Goal: Task Accomplishment & Management: Use online tool/utility

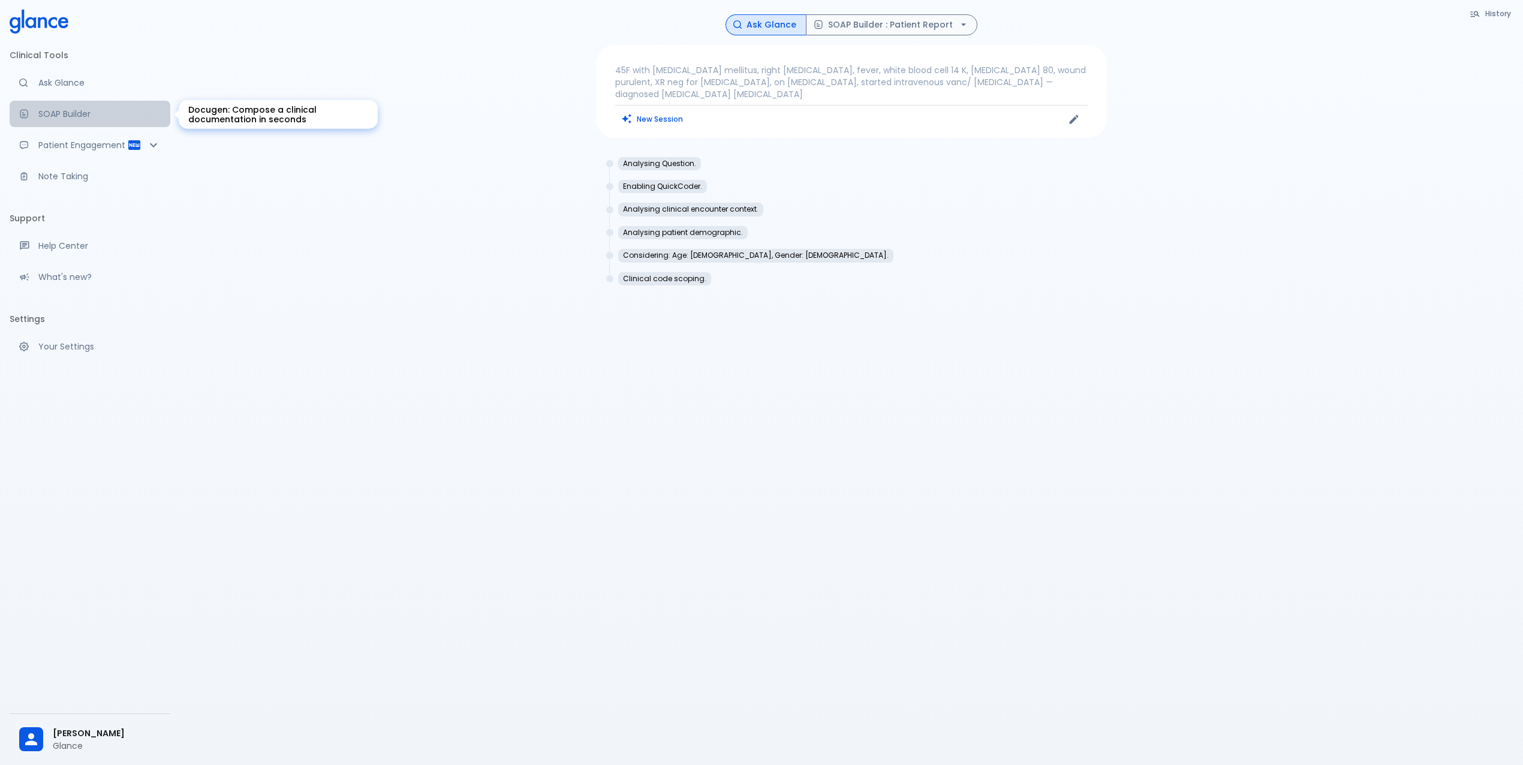
click at [71, 113] on p "SOAP Builder" at bounding box center [99, 114] width 122 height 12
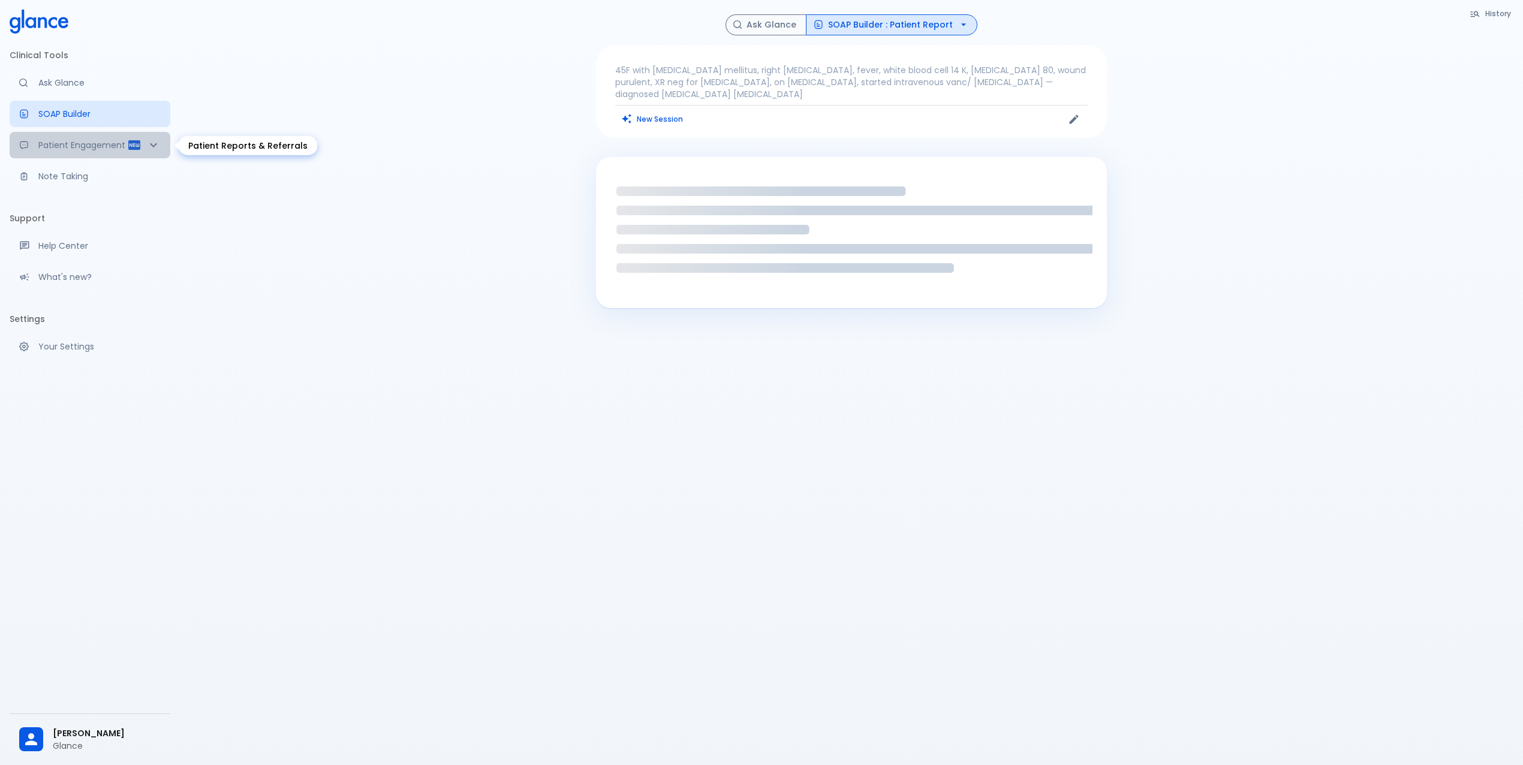
click at [96, 135] on div "Patient Engagement" at bounding box center [90, 145] width 161 height 26
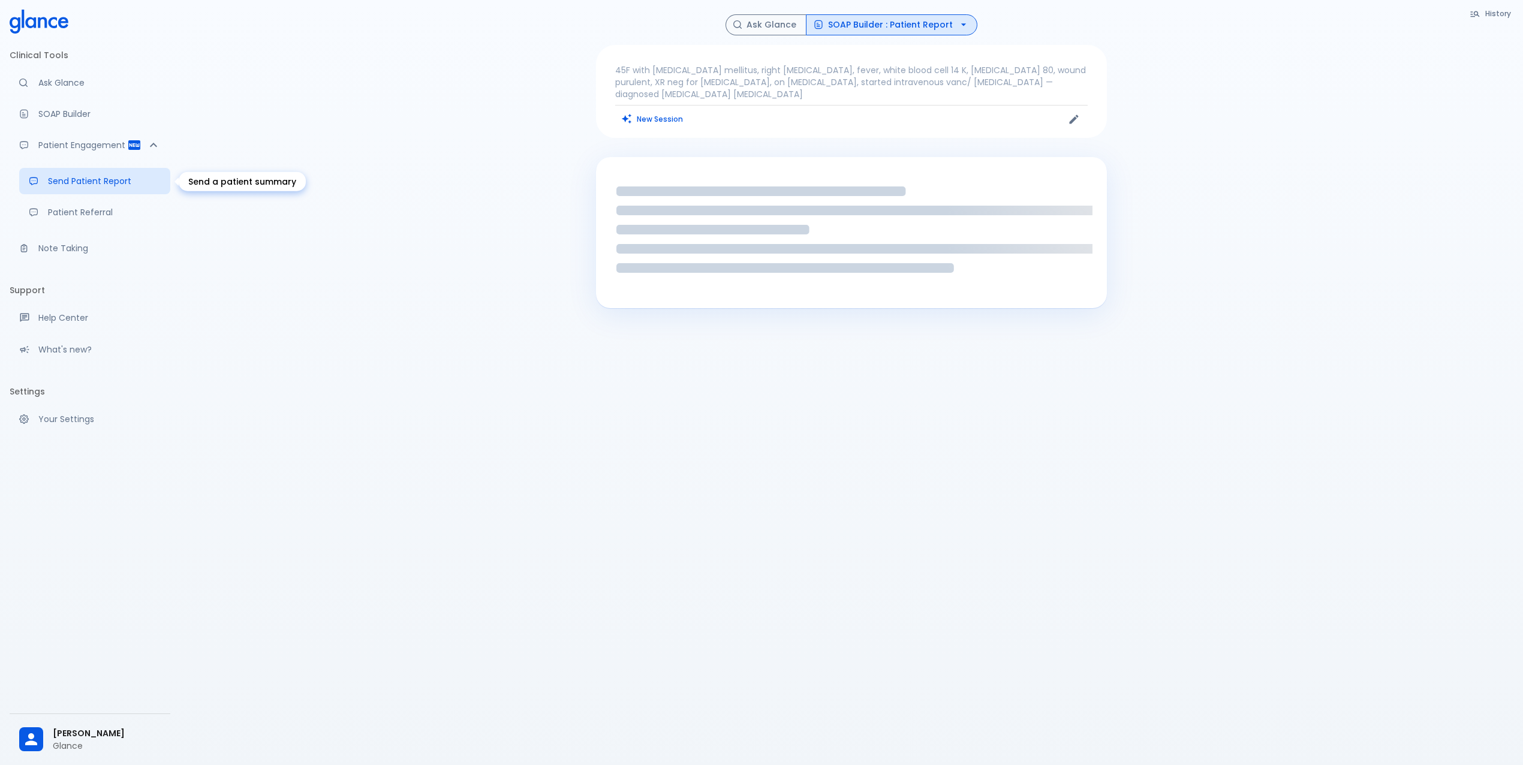
click at [104, 175] on p "Send Patient Report" at bounding box center [104, 181] width 113 height 12
click at [101, 212] on p "Patient Referral" at bounding box center [104, 212] width 113 height 12
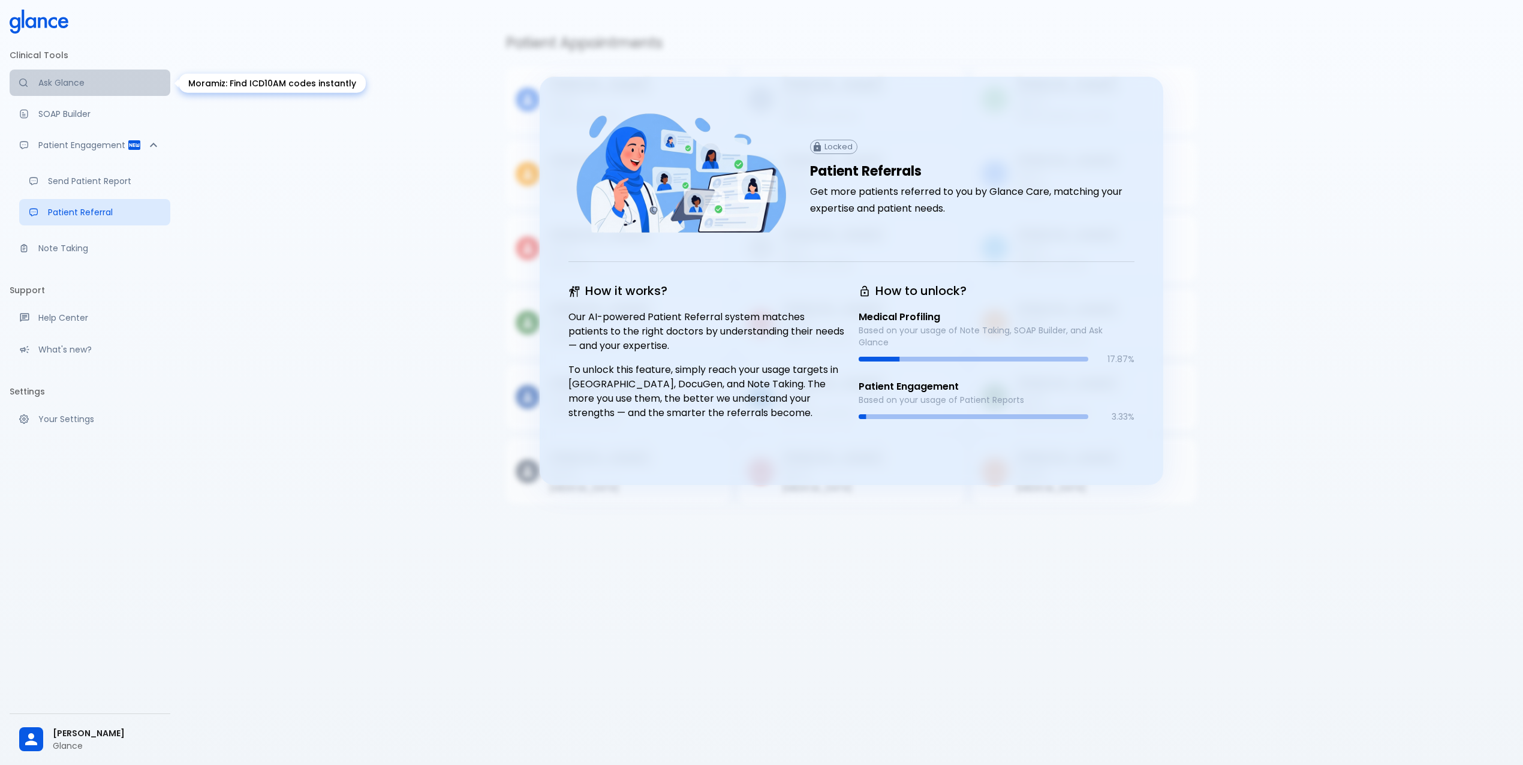
click at [58, 85] on p "Ask Glance" at bounding box center [99, 83] width 122 height 12
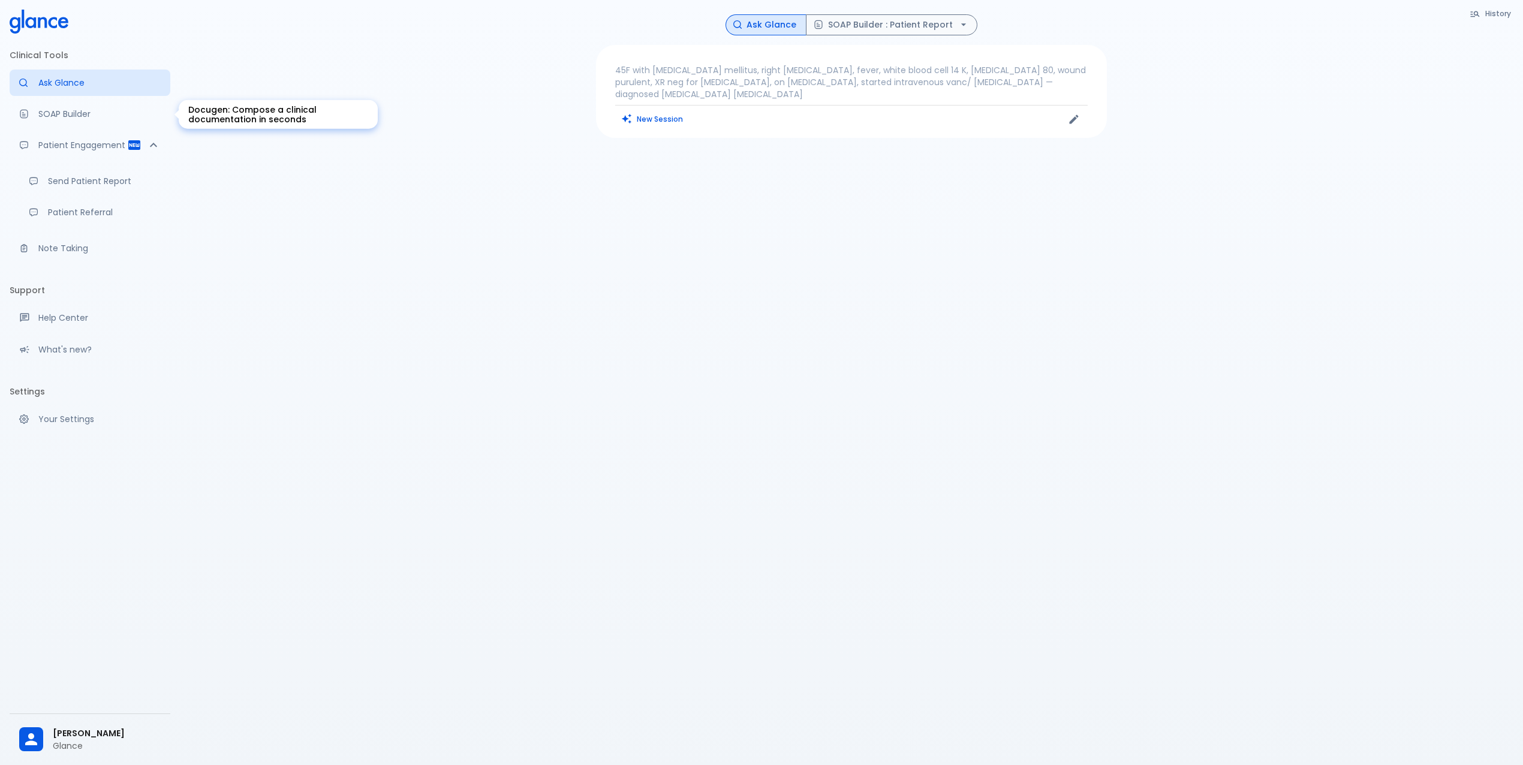
click at [62, 108] on p "SOAP Builder" at bounding box center [99, 114] width 122 height 12
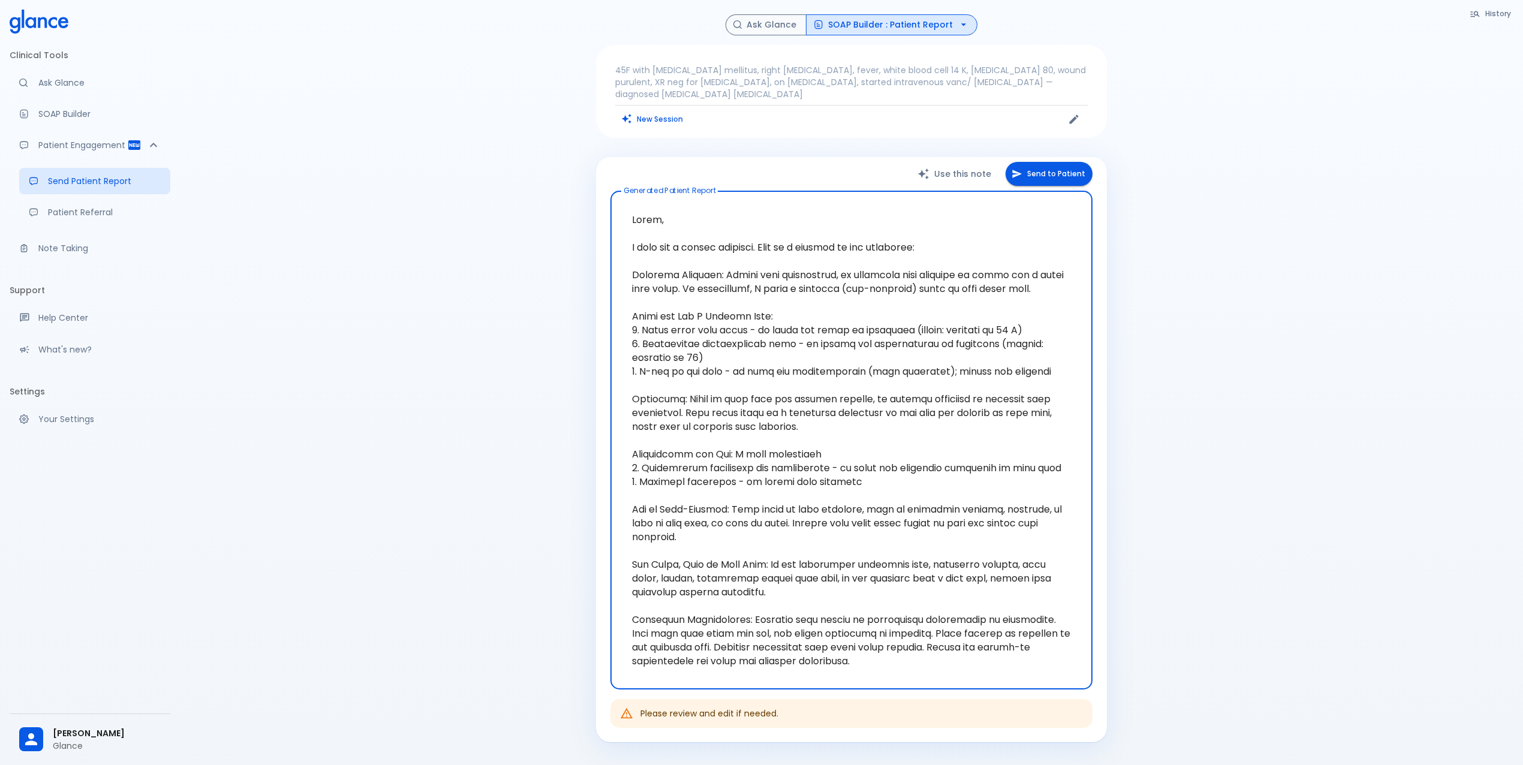
click at [1053, 173] on button "Send to Patient" at bounding box center [1048, 174] width 87 height 25
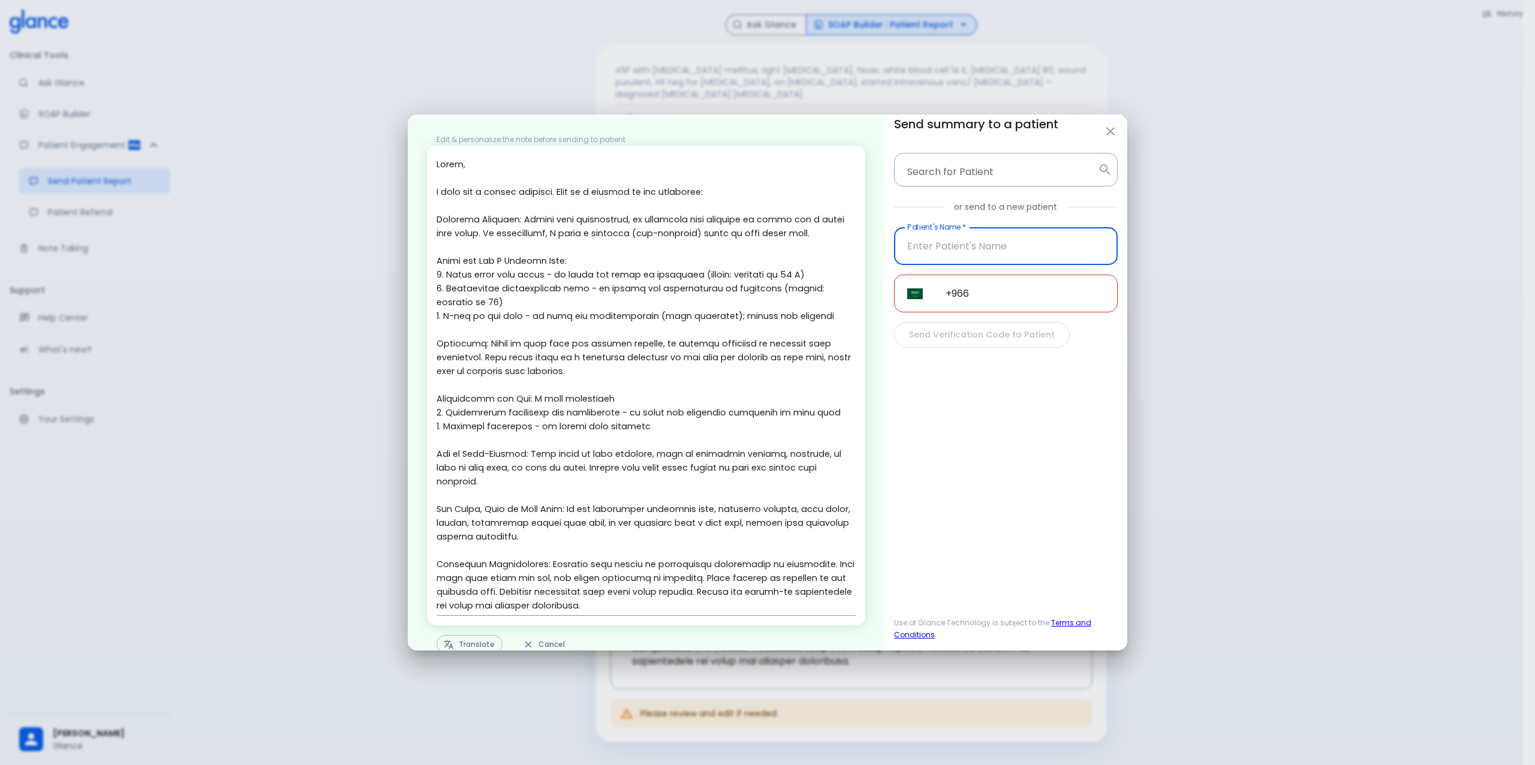
click at [1005, 249] on input "Patient's Name   *" at bounding box center [1006, 246] width 224 height 38
click at [1029, 288] on input "+966" at bounding box center [1024, 294] width 185 height 38
